Goal: Transaction & Acquisition: Purchase product/service

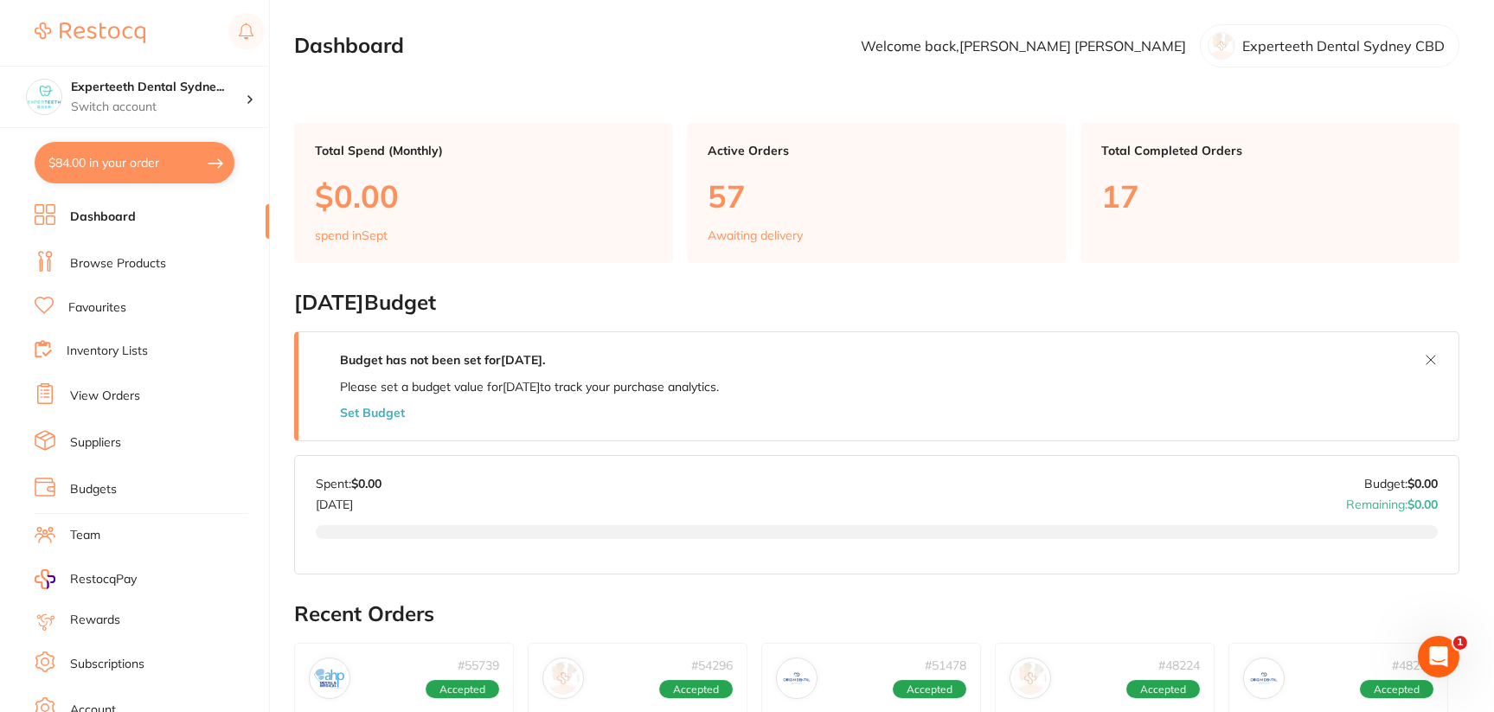
click at [134, 261] on link "Browse Products" at bounding box center [118, 263] width 96 height 17
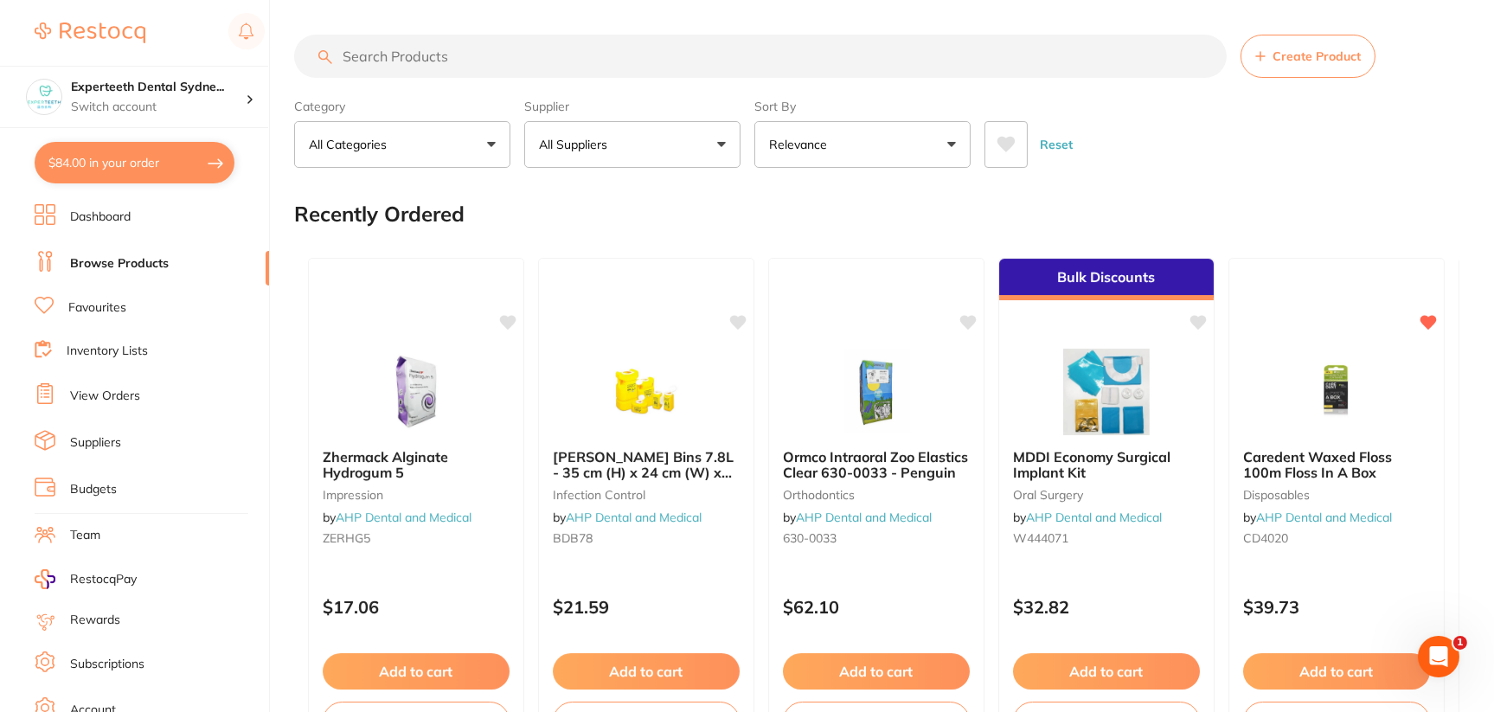
click at [611, 54] on input "search" at bounding box center [760, 56] width 933 height 43
type input "ig-pc"
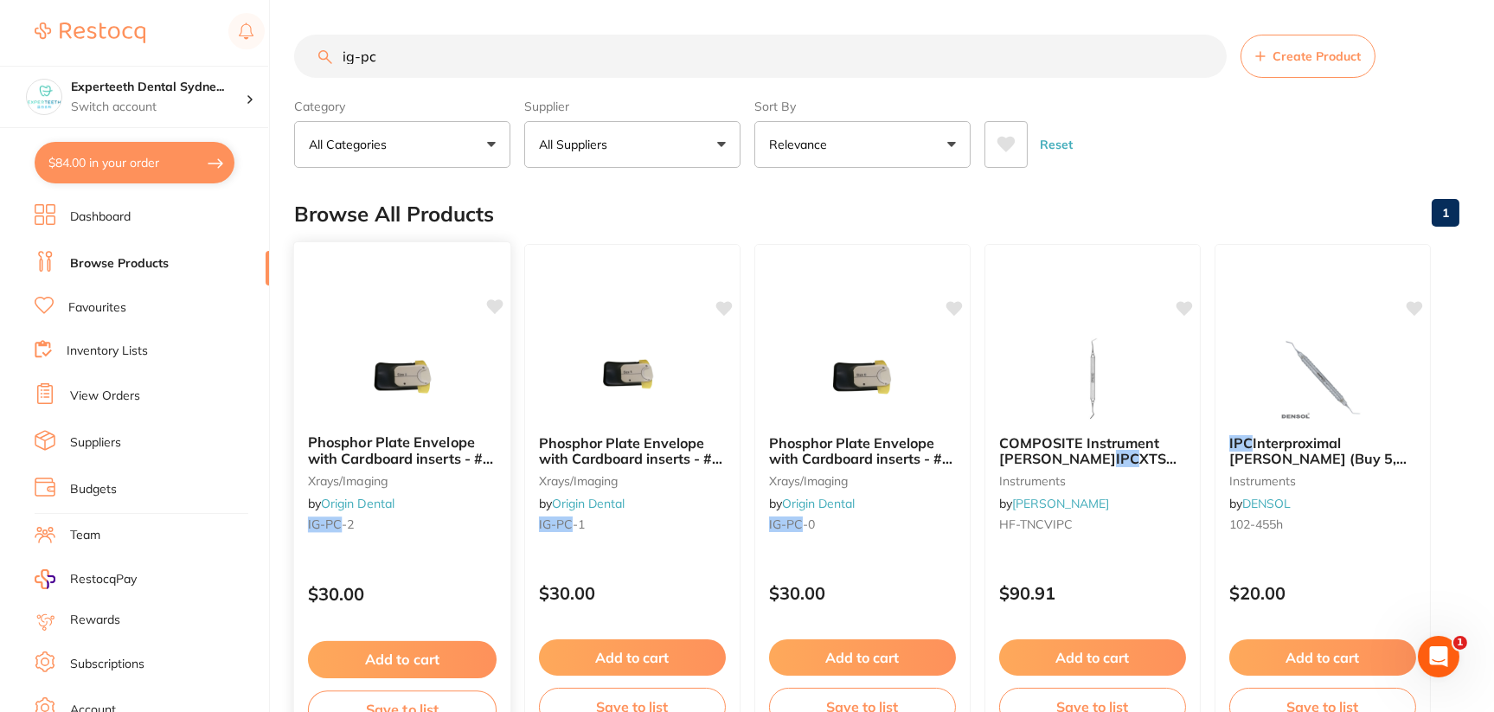
click at [434, 449] on span "Phosphor Plate Envelope with Cardboard inserts - #2 (100pcs/box)" at bounding box center [400, 458] width 185 height 49
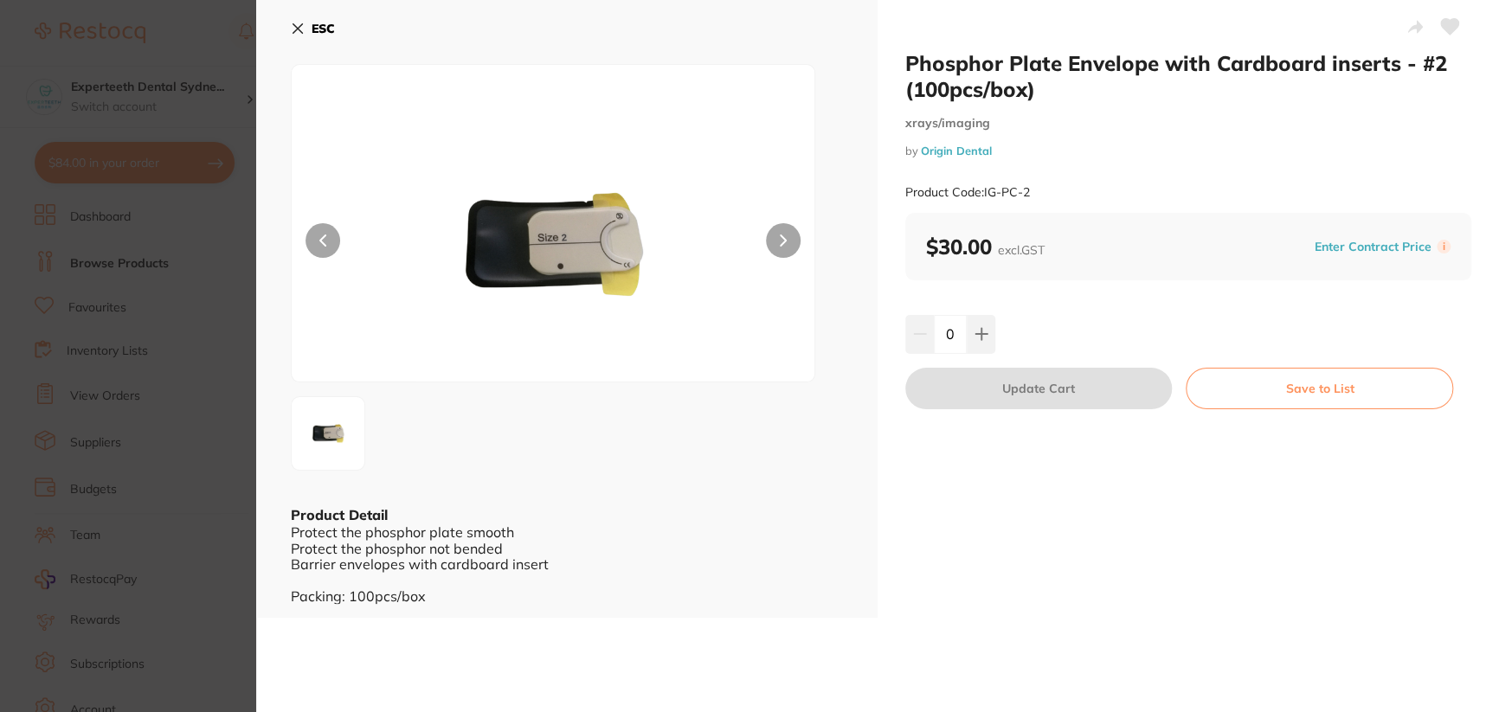
click at [582, 218] on img at bounding box center [552, 244] width 313 height 273
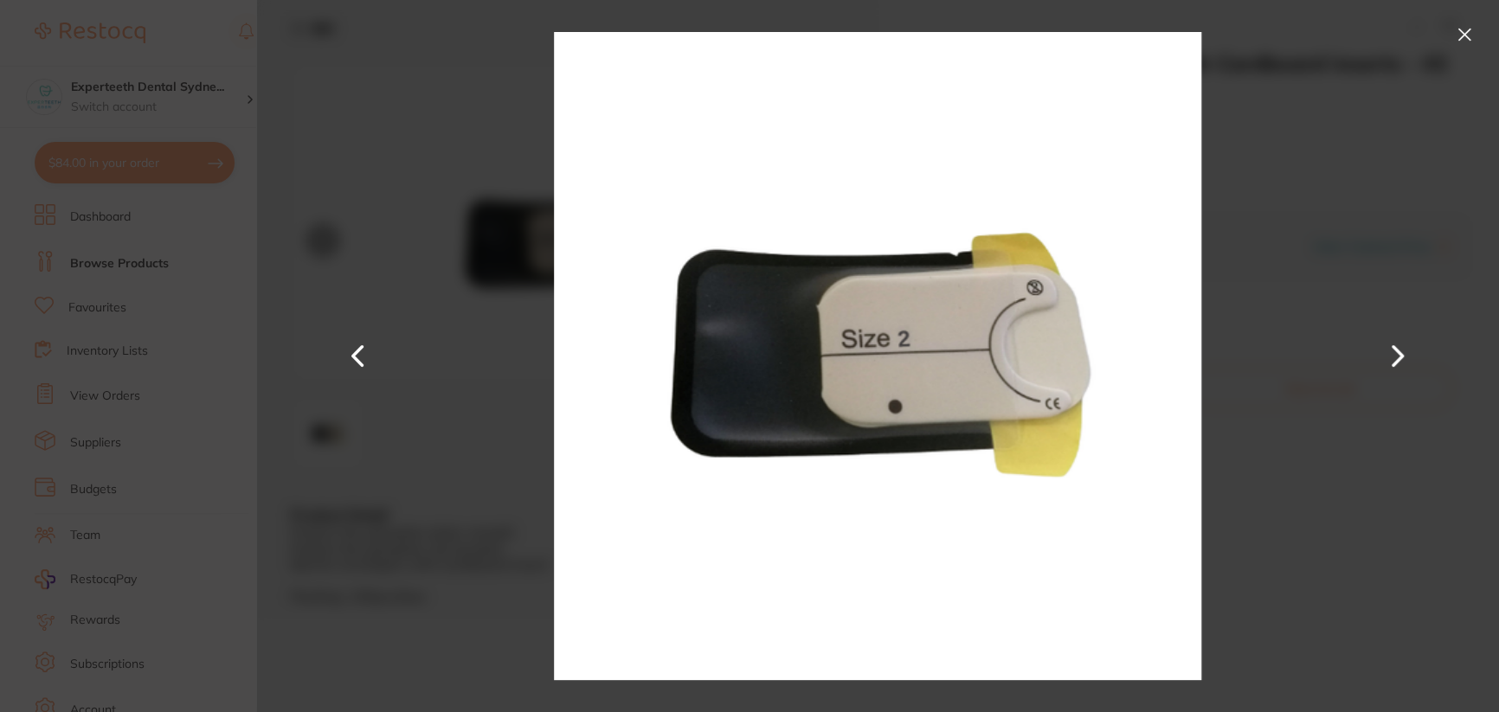
click at [1469, 34] on button at bounding box center [1464, 35] width 28 height 28
